Goal: Find specific page/section: Find specific page/section

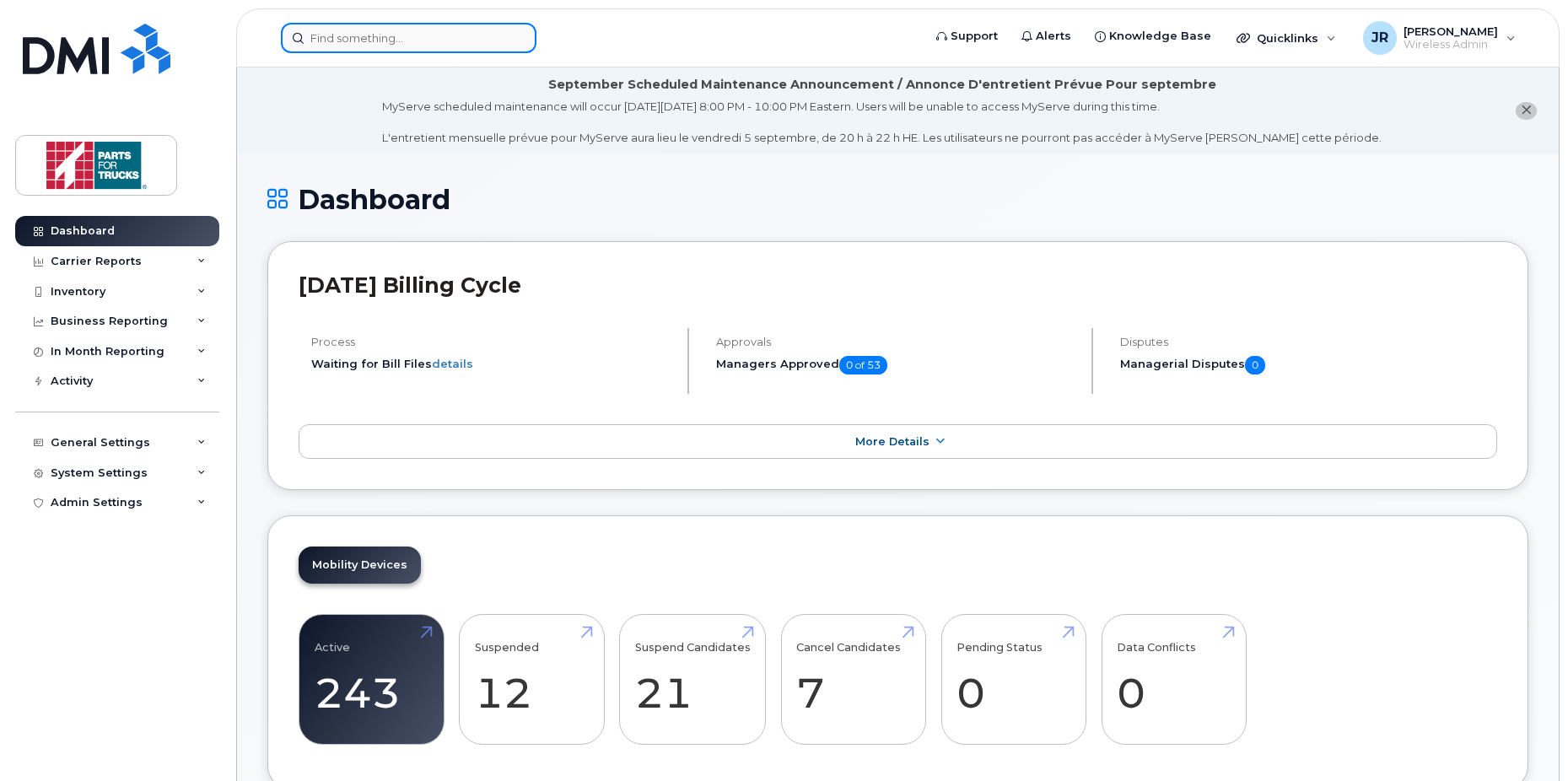
click at [392, 43] on input at bounding box center [408, 38] width 255 height 31
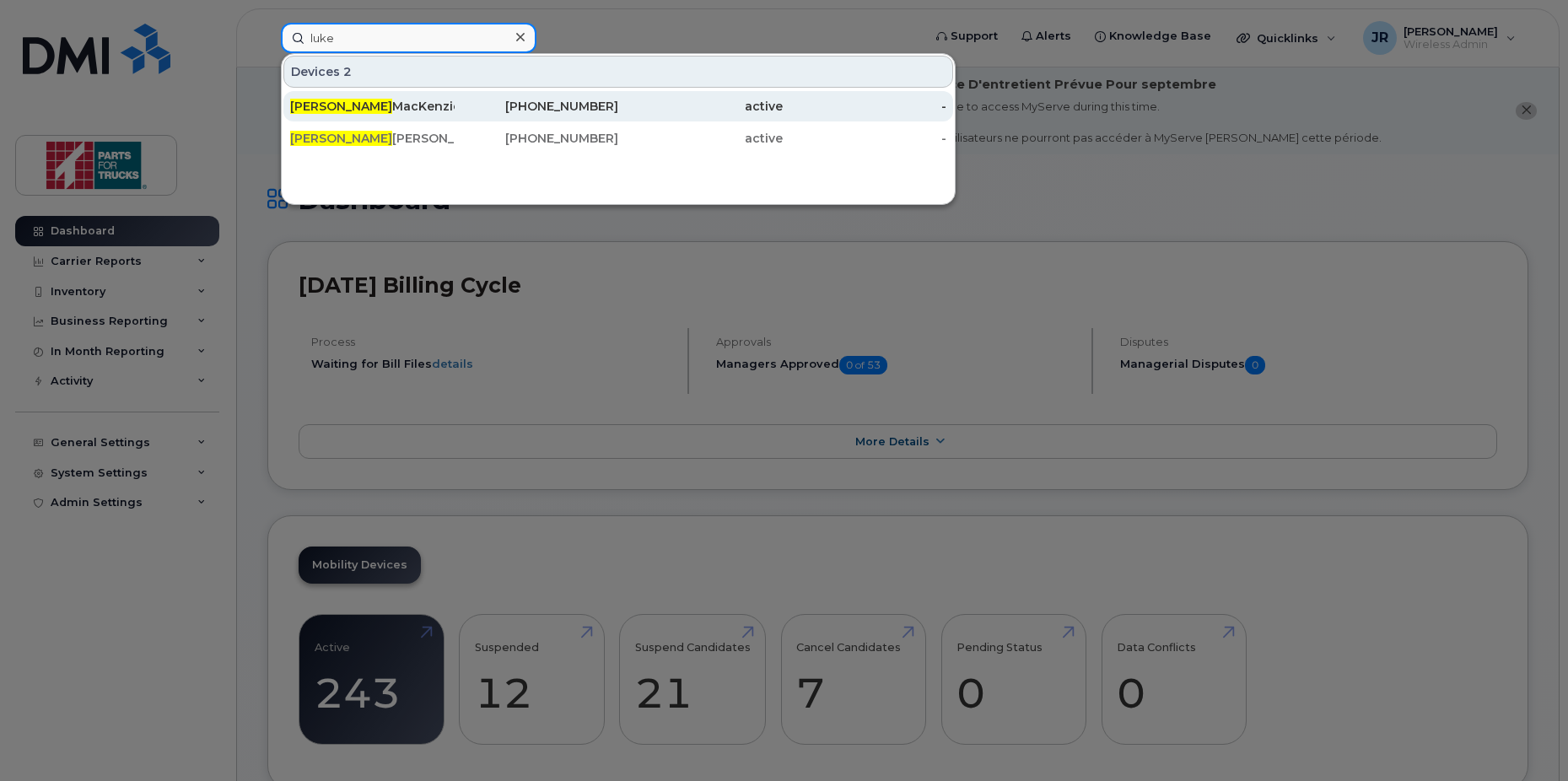
type input "luke"
click at [371, 108] on div "[PERSON_NAME]" at bounding box center [372, 106] width 164 height 17
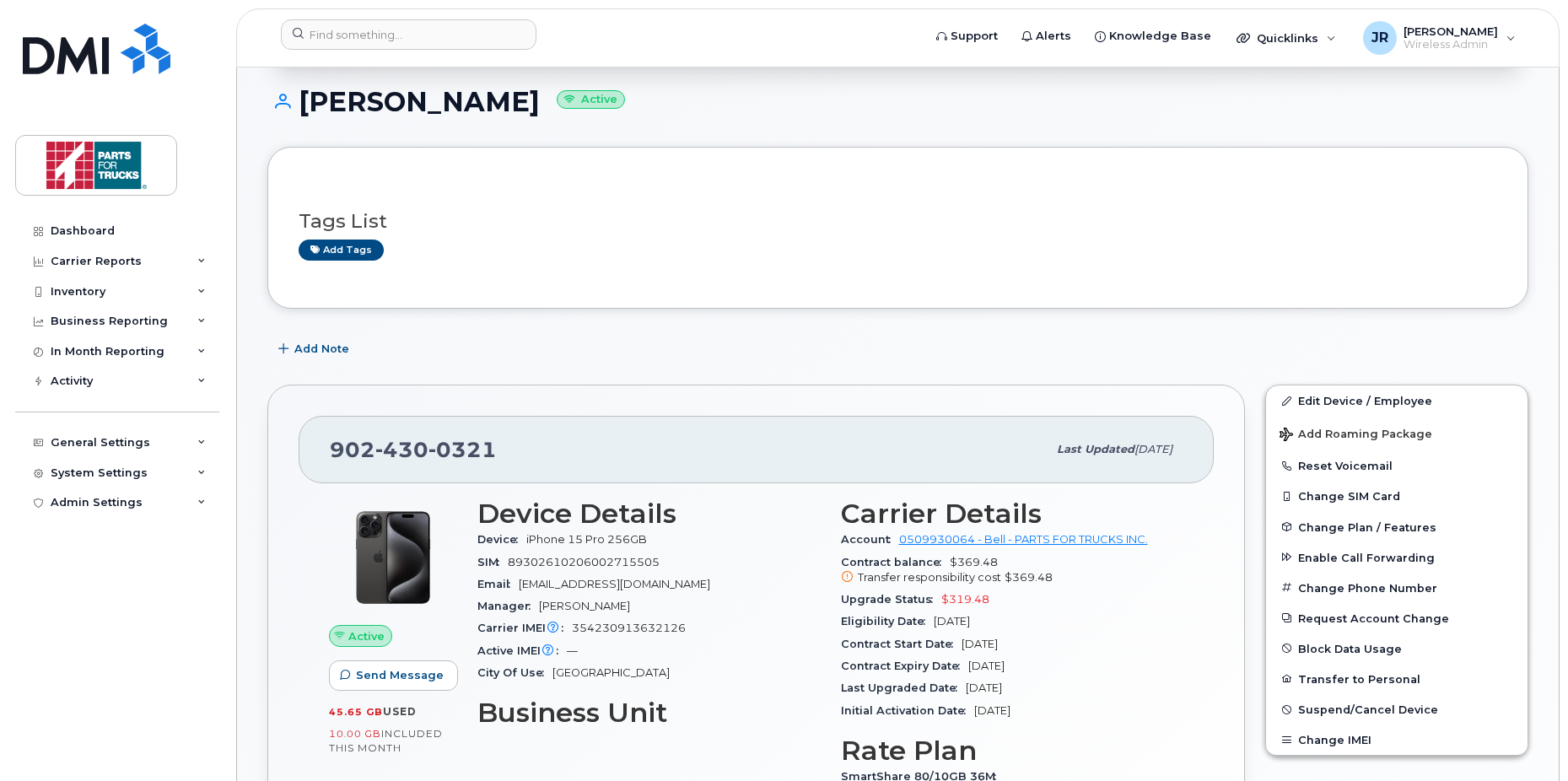
scroll to position [330, 0]
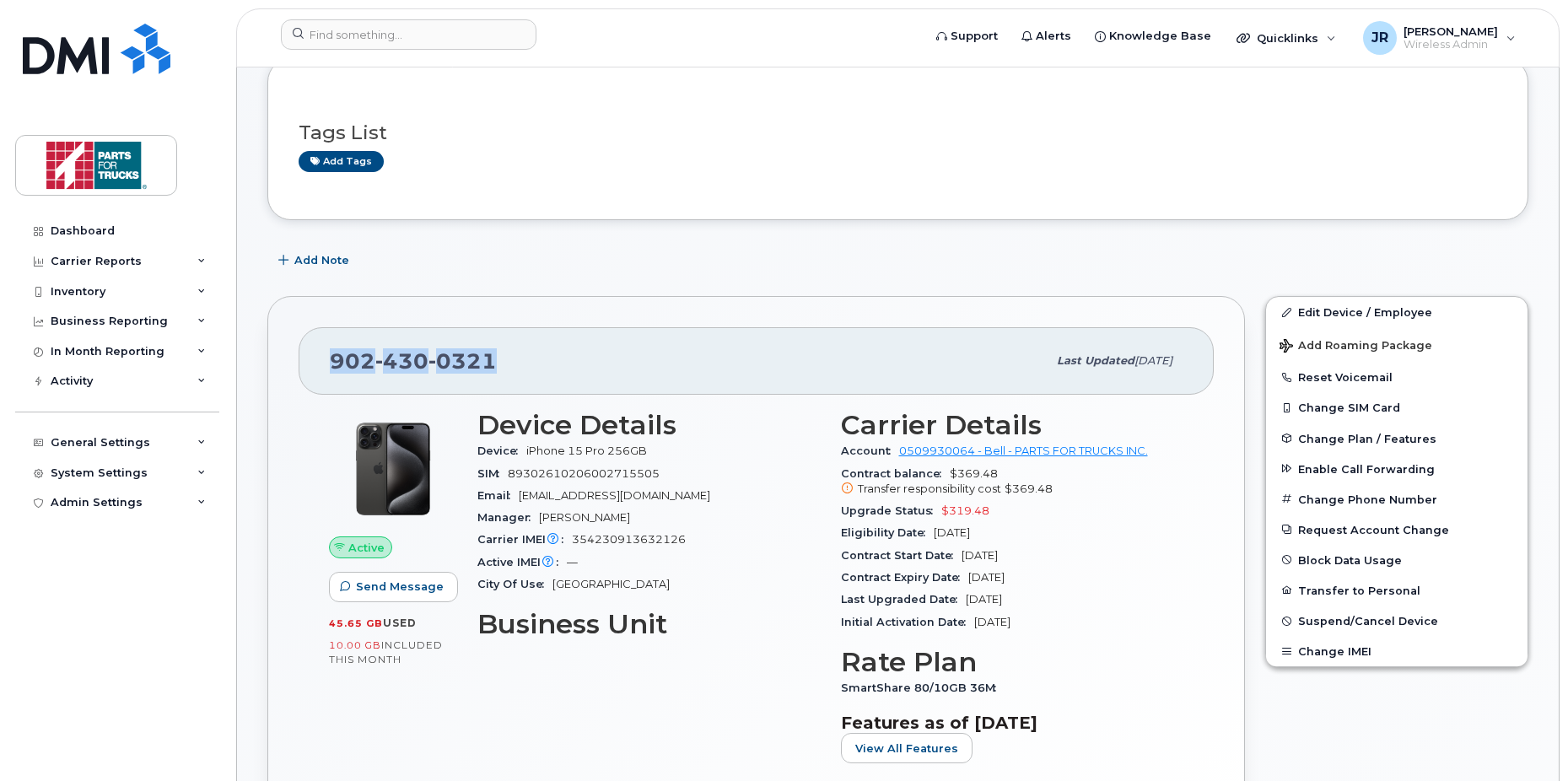
drag, startPoint x: 518, startPoint y: 362, endPoint x: 323, endPoint y: 362, distance: 195.0
click at [323, 362] on div "902 430 0321 Last updated Aug 14, 2025" at bounding box center [756, 361] width 915 height 67
click at [264, 504] on div "902 430 0321 Last updated Aug 14, 2025 Active Send Message 45.65 GB  used 10.00…" at bounding box center [755, 590] width 997 height 608
drag, startPoint x: 881, startPoint y: 488, endPoint x: 1049, endPoint y: 487, distance: 168.0
click at [1049, 487] on div "Transfer responsibility cost $369.48" at bounding box center [1013, 489] width 344 height 15
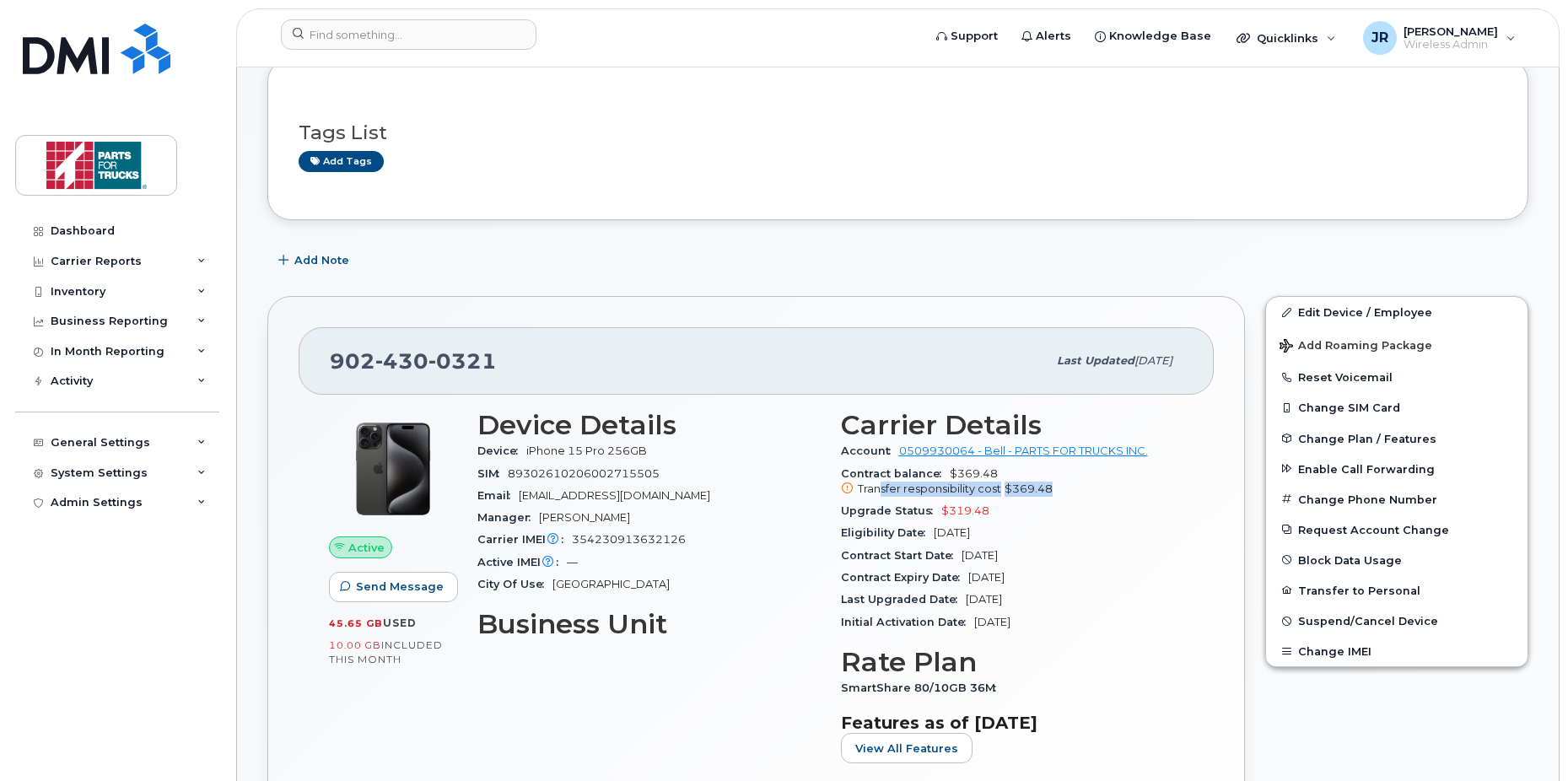
drag, startPoint x: 1049, startPoint y: 487, endPoint x: 1069, endPoint y: 497, distance: 22.4
click at [1069, 497] on div "Transfer responsibility cost $369.48" at bounding box center [1013, 489] width 344 height 15
click at [848, 485] on icon at bounding box center [847, 488] width 11 height 11
click at [1044, 487] on span "$369.48" at bounding box center [1028, 488] width 48 height 13
drag, startPoint x: 1050, startPoint y: 487, endPoint x: 849, endPoint y: 486, distance: 201.0
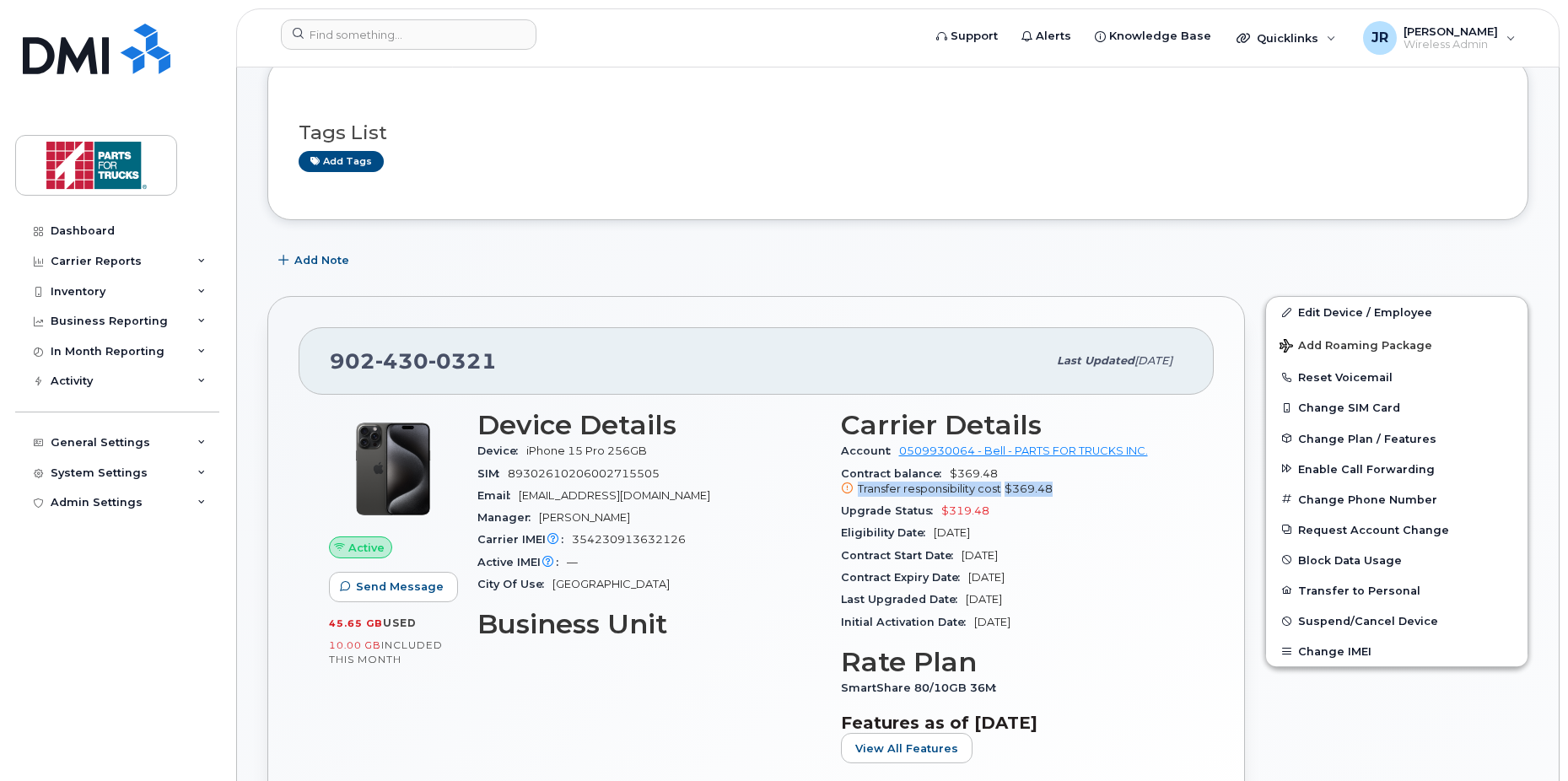
click at [849, 486] on div "Transfer responsibility cost $369.48" at bounding box center [1013, 489] width 344 height 15
drag, startPoint x: 500, startPoint y: 362, endPoint x: 330, endPoint y: 359, distance: 170.0
click at [330, 359] on div "902 430 0321" at bounding box center [688, 362] width 717 height 36
drag, startPoint x: 330, startPoint y: 359, endPoint x: 256, endPoint y: 418, distance: 94.6
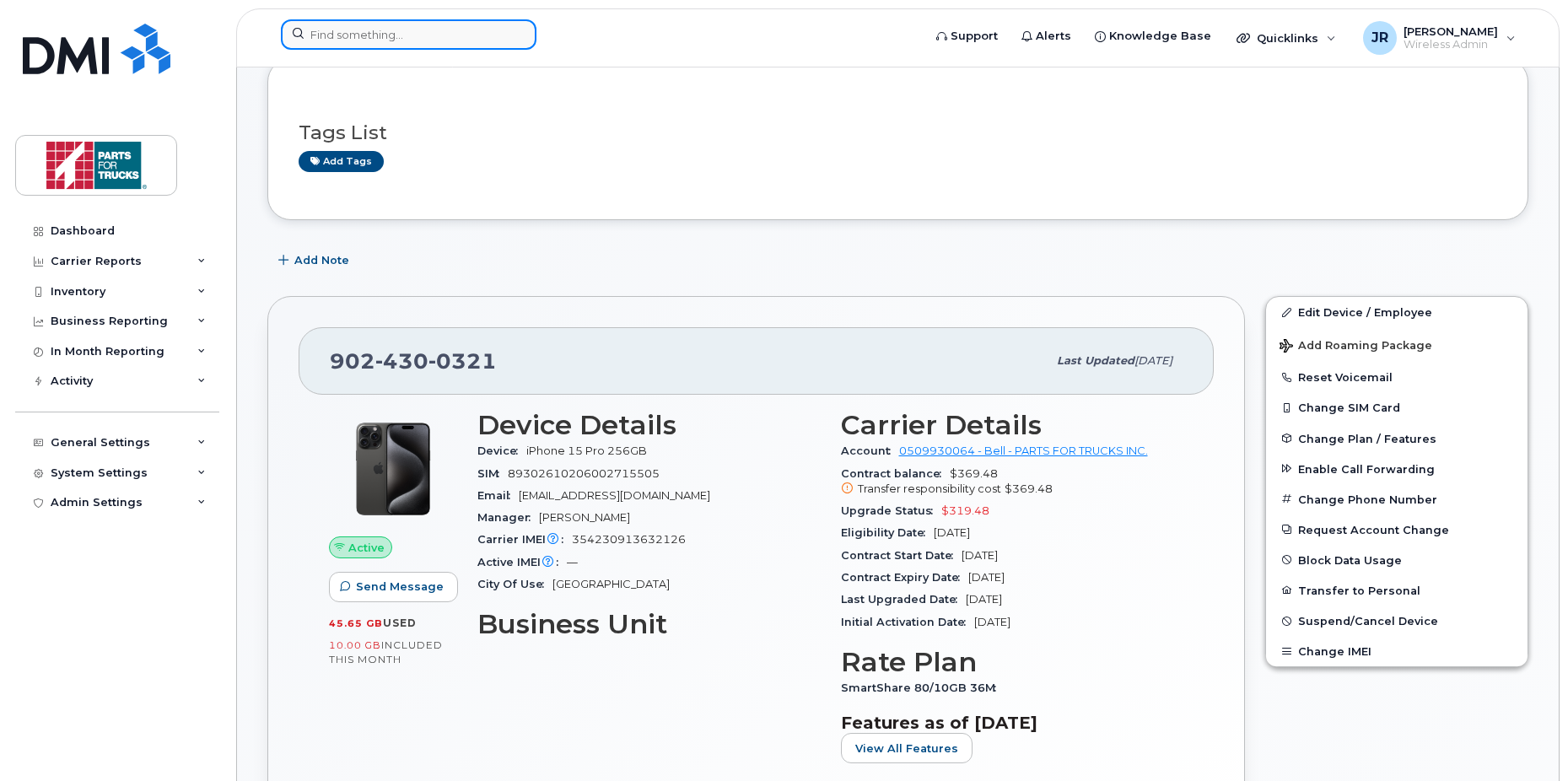
click at [388, 44] on input at bounding box center [408, 35] width 255 height 31
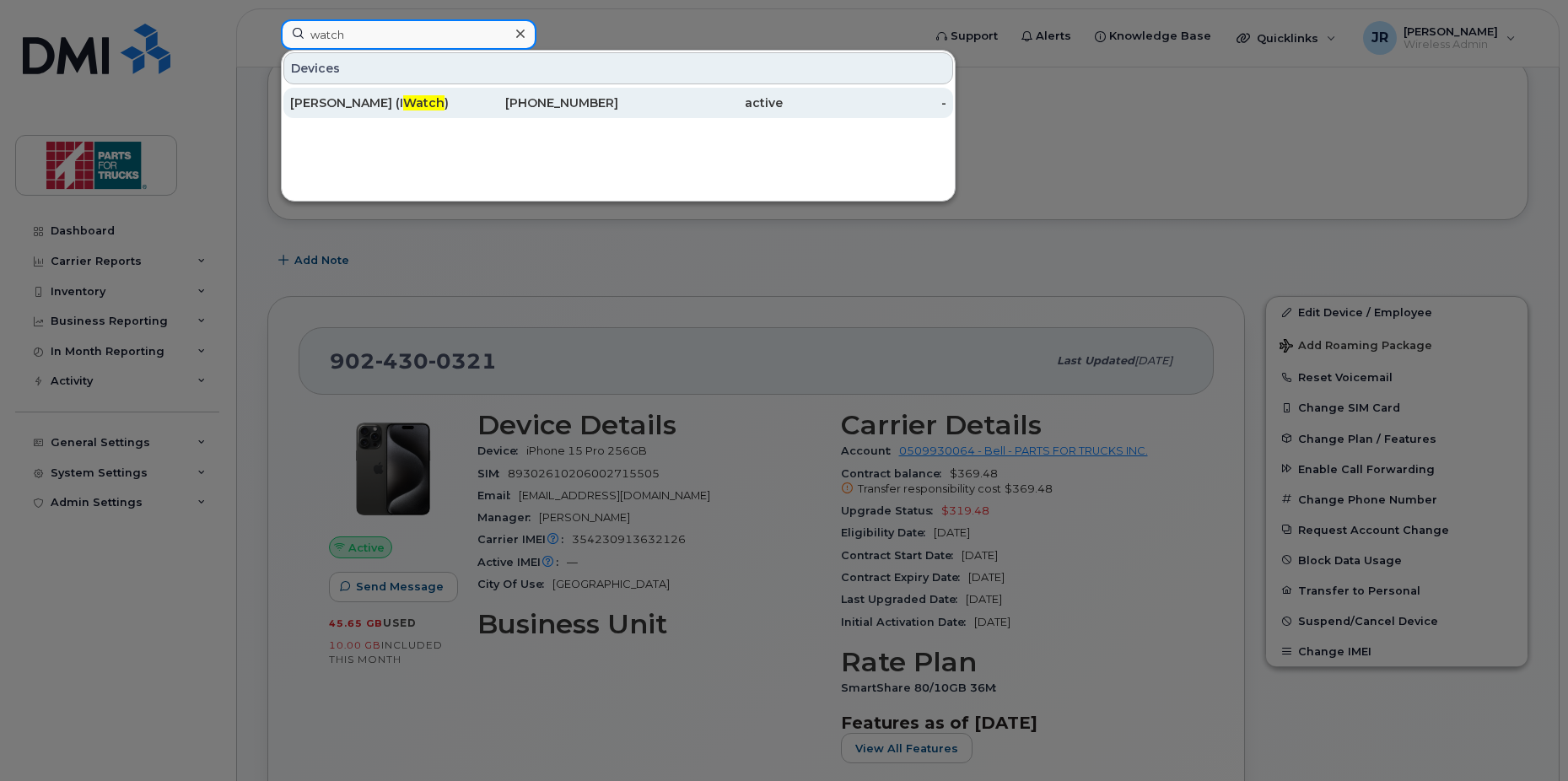
type input "watch"
click at [560, 104] on div "782-641-2745" at bounding box center [537, 103] width 164 height 17
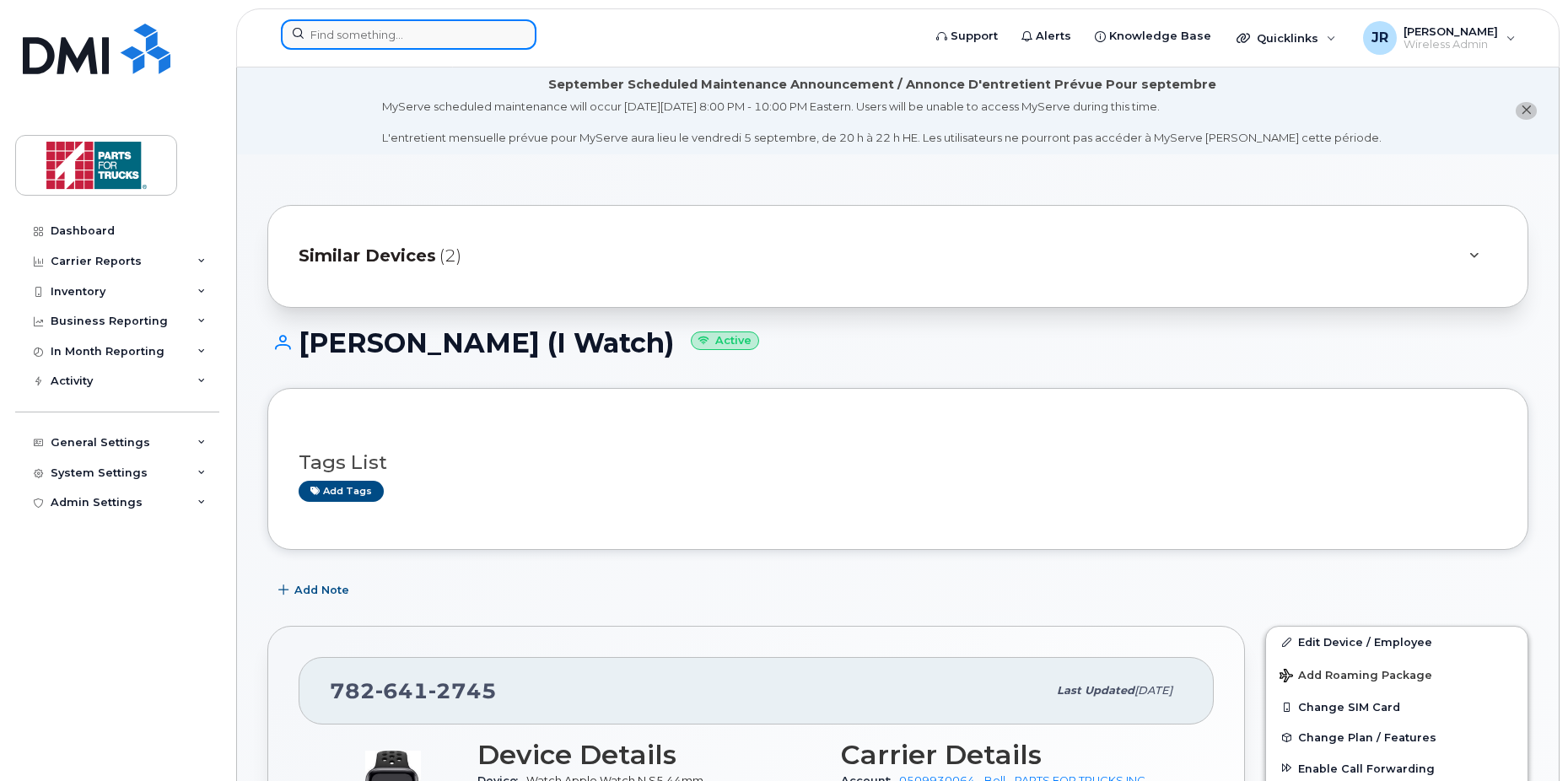
click at [418, 37] on input at bounding box center [408, 35] width 255 height 31
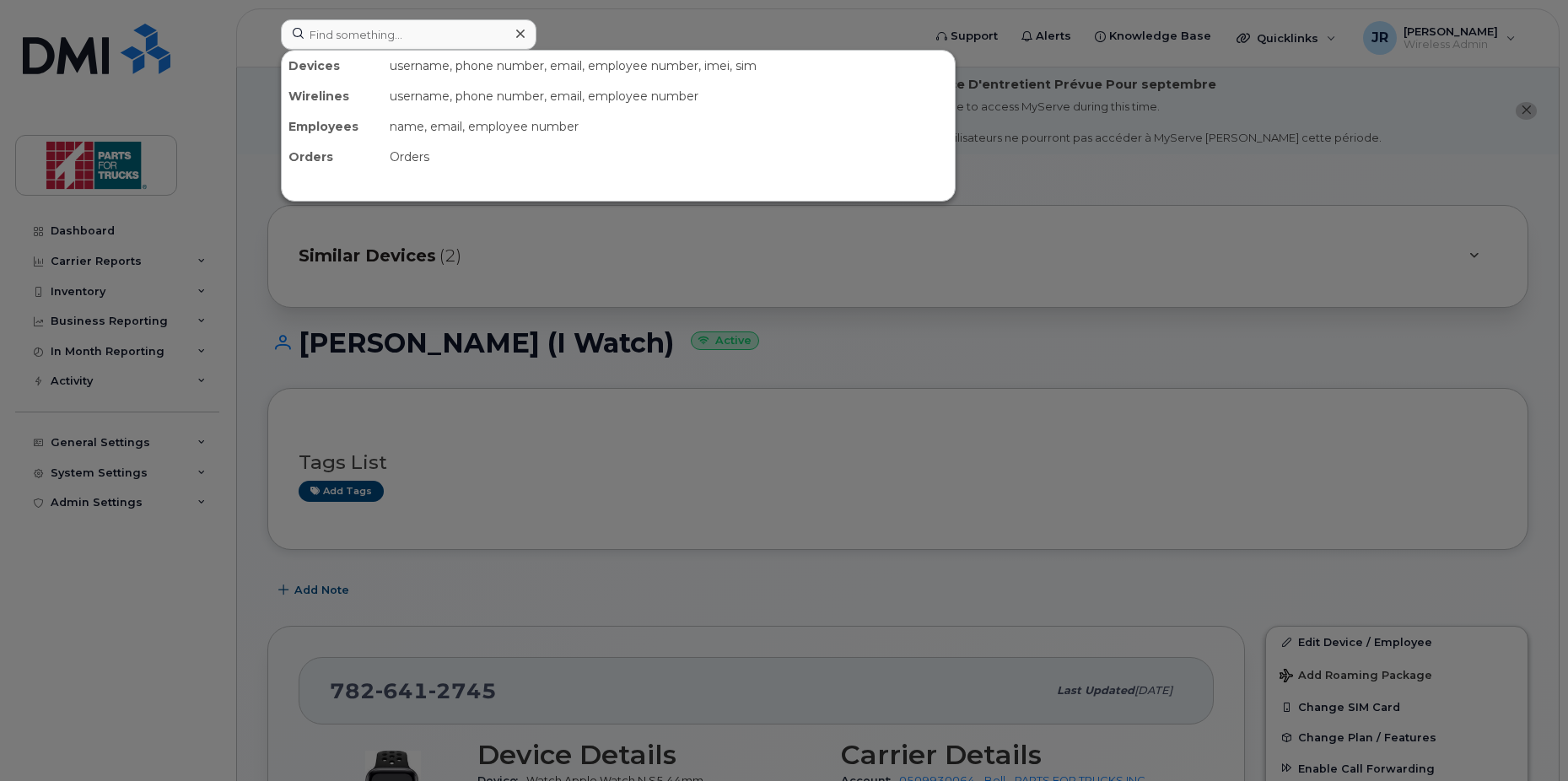
click at [82, 230] on div at bounding box center [784, 390] width 1568 height 781
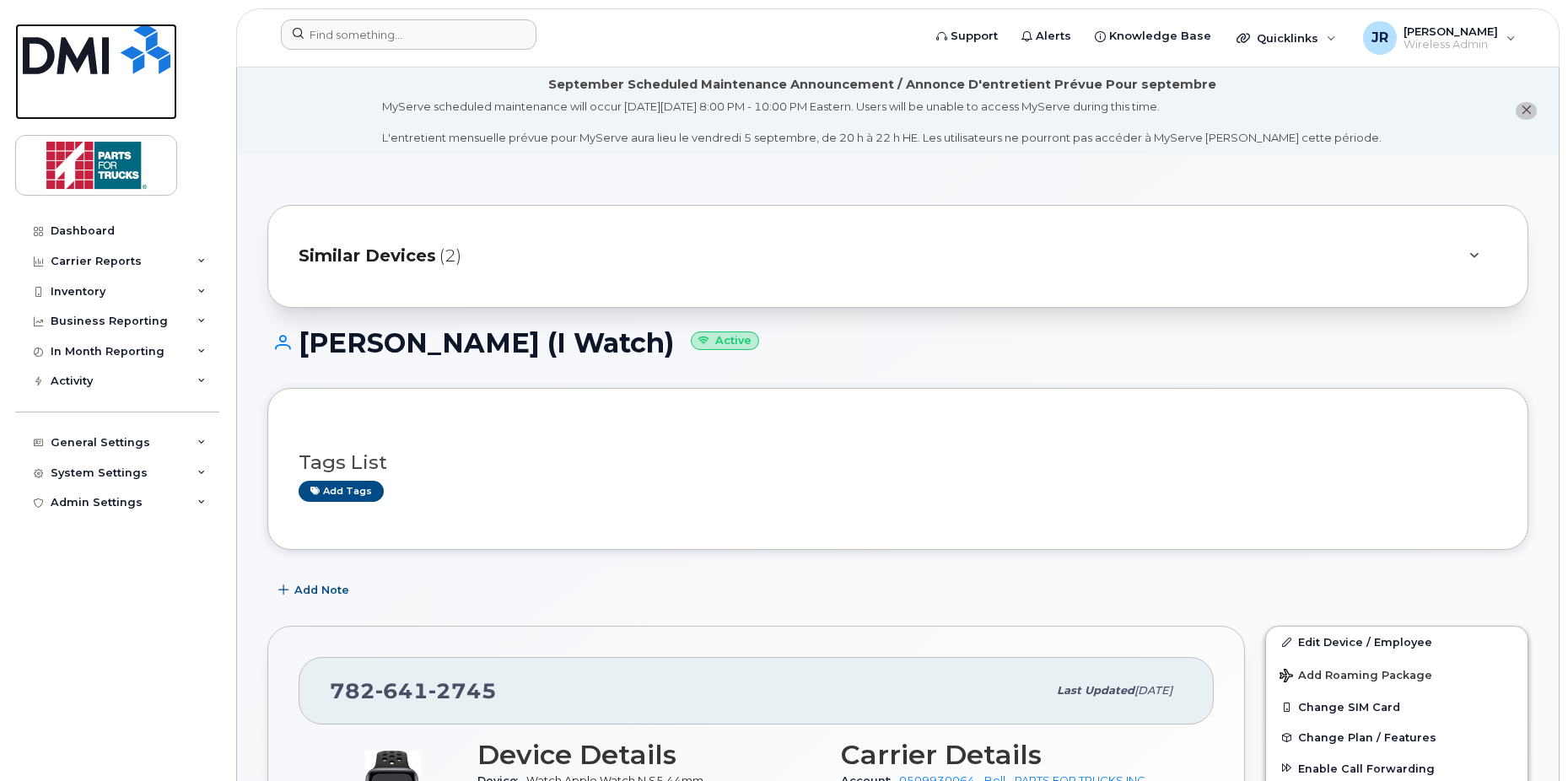
click at [77, 64] on img at bounding box center [97, 49] width 148 height 51
